Goal: Information Seeking & Learning: Understand process/instructions

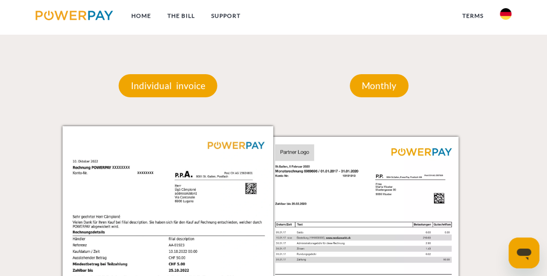
scroll to position [722, 0]
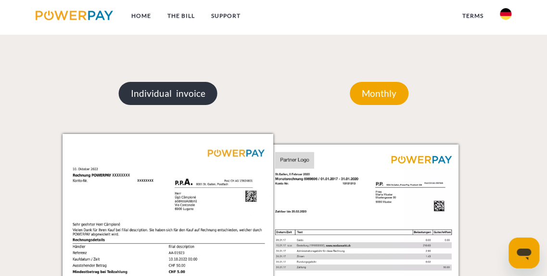
click at [176, 103] on p "Individual invoice" at bounding box center [168, 93] width 99 height 23
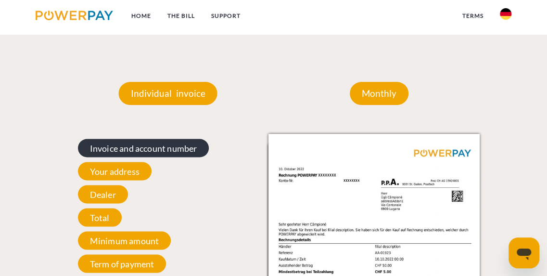
scroll to position [770, 0]
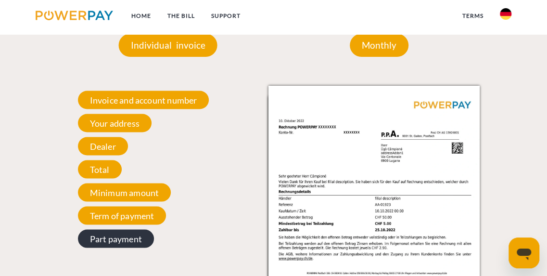
click at [140, 246] on span "Part payment" at bounding box center [116, 238] width 76 height 18
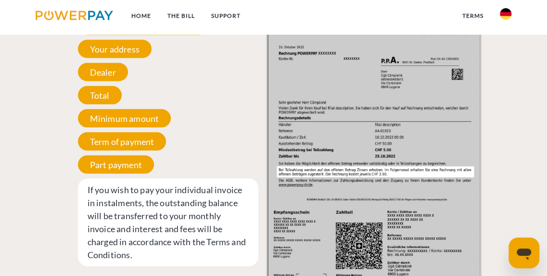
scroll to position [867, 0]
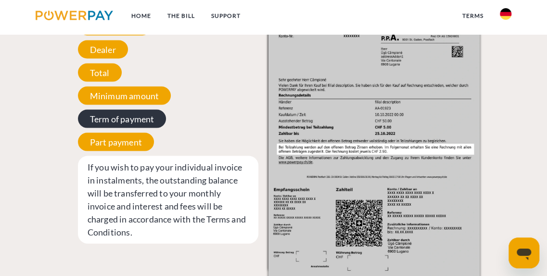
click at [96, 123] on span "Term of payment" at bounding box center [122, 119] width 89 height 18
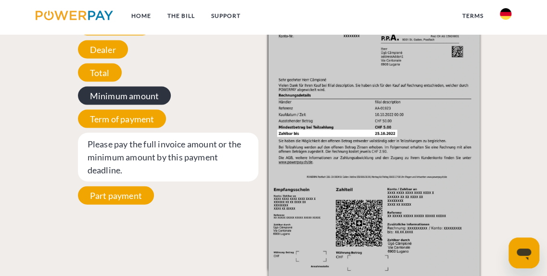
click at [113, 104] on span "Minimum amount" at bounding box center [124, 96] width 93 height 18
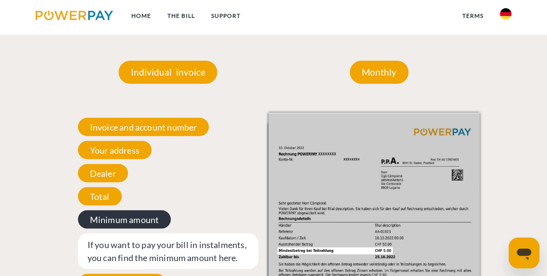
scroll to position [722, 0]
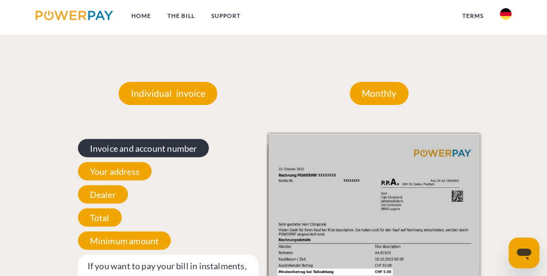
click at [154, 155] on span "Invoice and account number" at bounding box center [143, 148] width 131 height 18
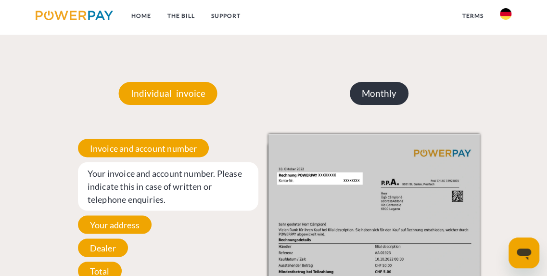
click at [359, 102] on p "Monthly" at bounding box center [379, 93] width 59 height 23
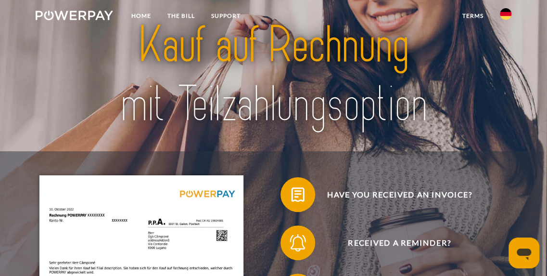
scroll to position [0, 0]
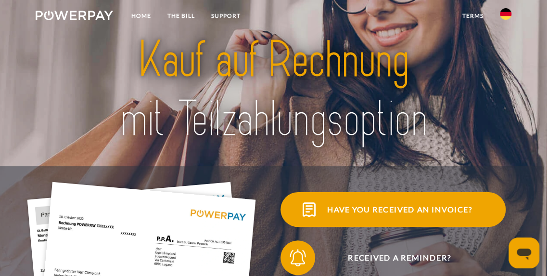
click at [319, 209] on img at bounding box center [310, 210] width 22 height 22
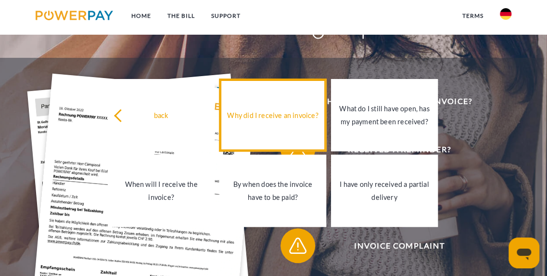
scroll to position [144, 0]
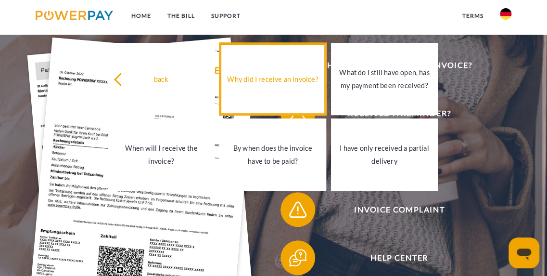
click at [271, 85] on div "Why did I receive an invoice?" at bounding box center [272, 78] width 95 height 13
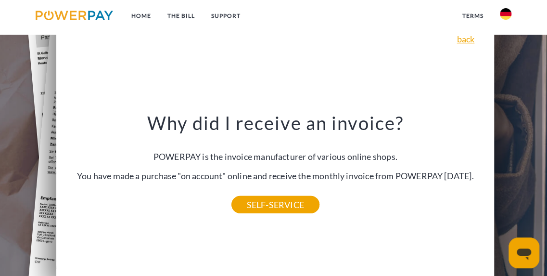
scroll to position [193, 0]
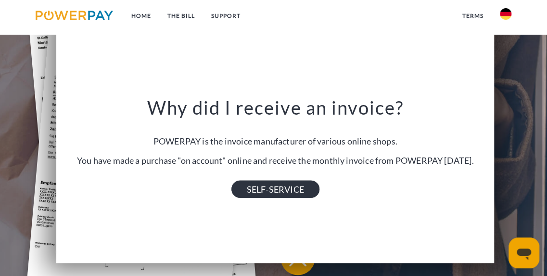
click at [284, 197] on link "SELF-SERVICE" at bounding box center [276, 188] width 88 height 17
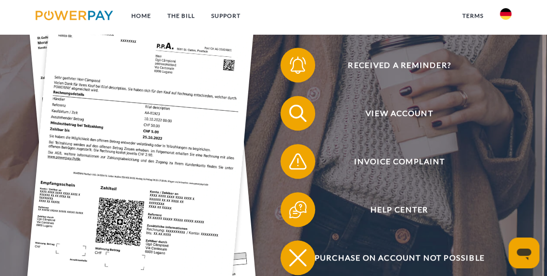
click at [500, 13] on link at bounding box center [506, 16] width 28 height 19
click at [507, 97] on img at bounding box center [506, 95] width 12 height 12
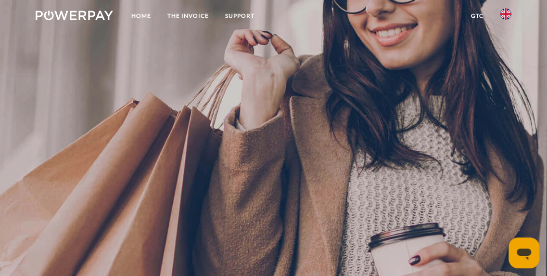
click at [90, 21] on link at bounding box center [74, 17] width 94 height 20
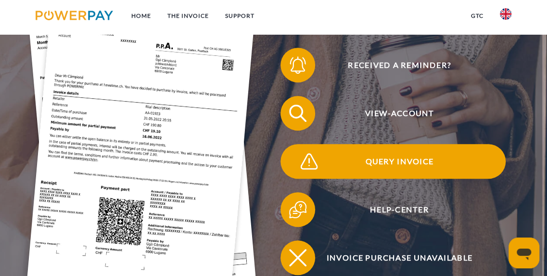
scroll to position [241, 0]
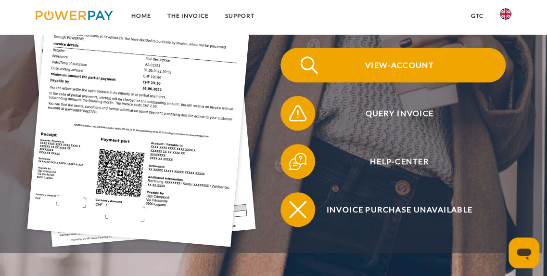
click at [310, 73] on img at bounding box center [310, 65] width 22 height 22
